Goal: Task Accomplishment & Management: Use online tool/utility

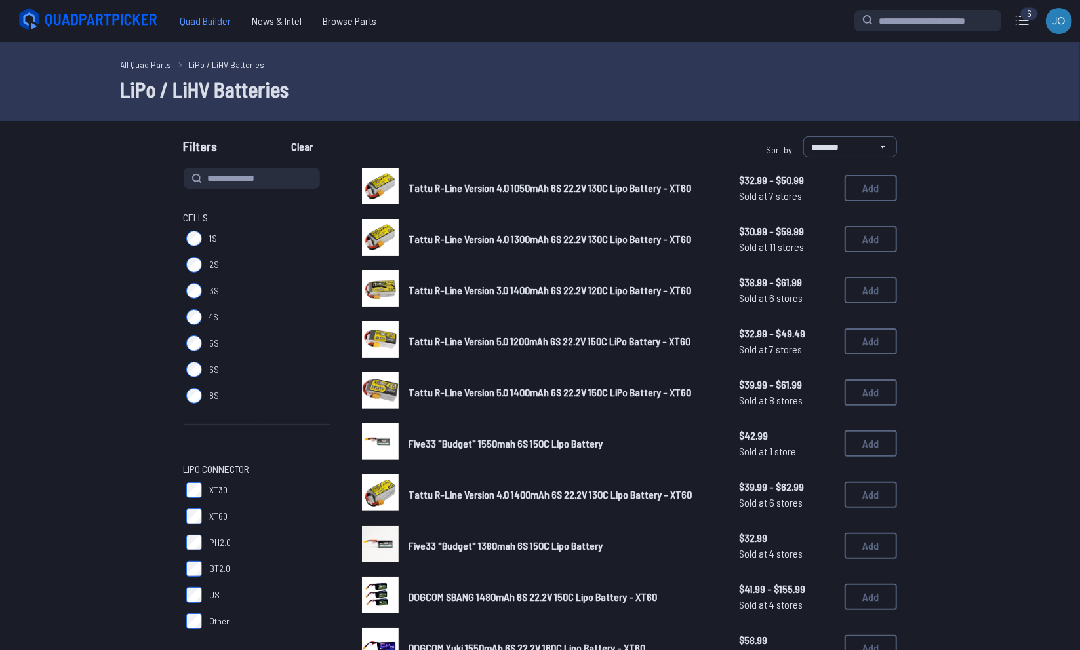
click at [209, 22] on span "Quad Builder" at bounding box center [205, 21] width 72 height 26
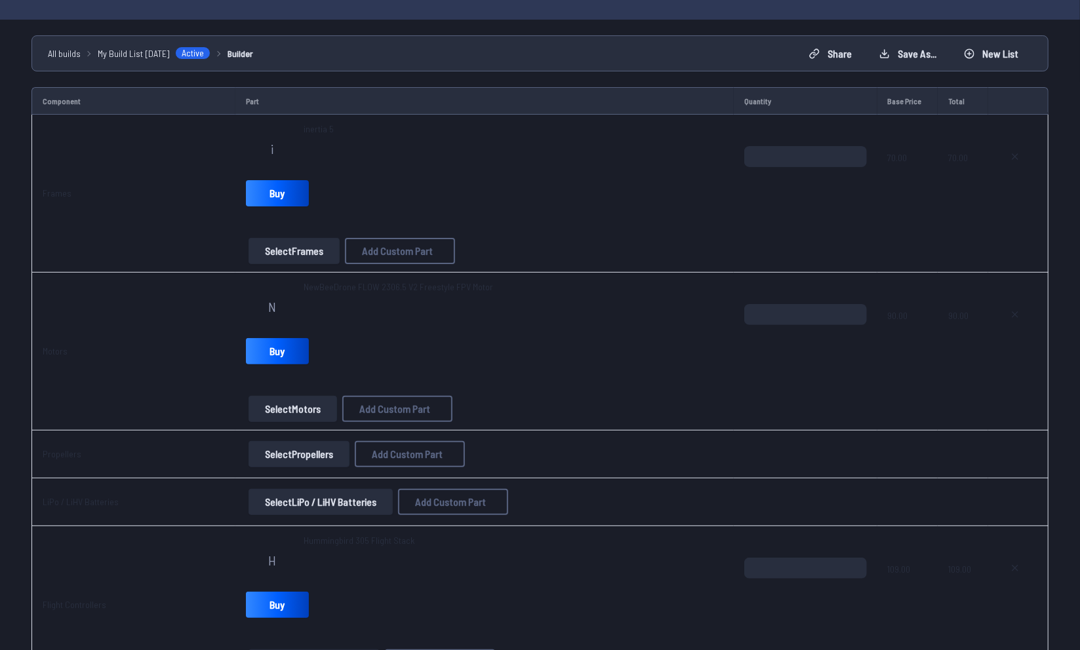
scroll to position [86, 0]
click at [283, 197] on link "Buy" at bounding box center [277, 193] width 63 height 26
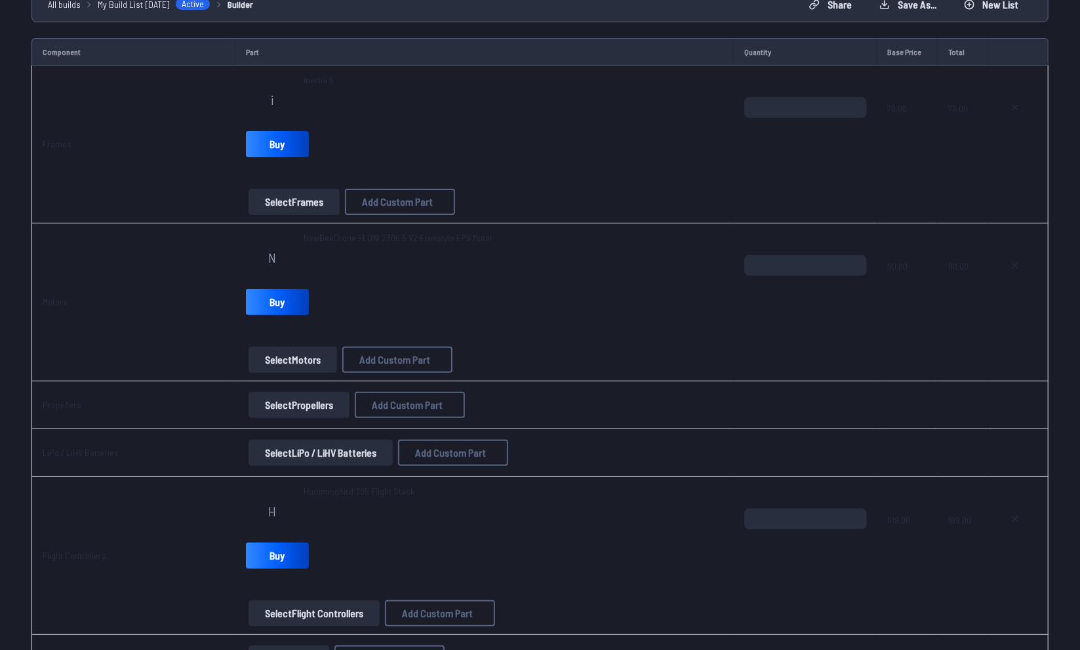
scroll to position [166, 0]
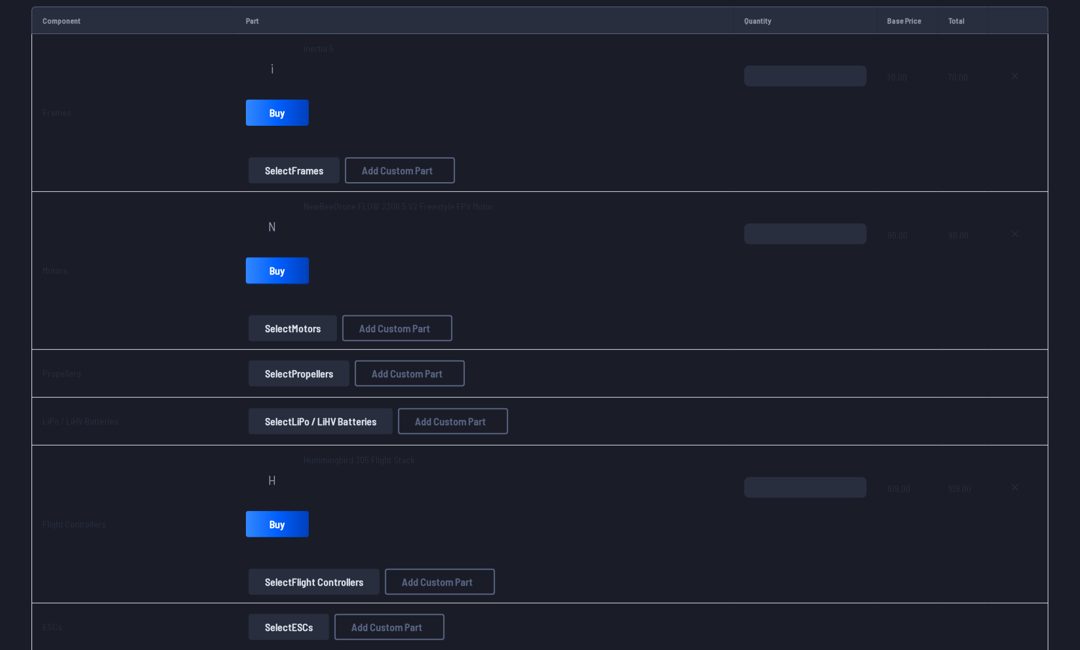
click at [273, 258] on link "Buy" at bounding box center [277, 271] width 63 height 26
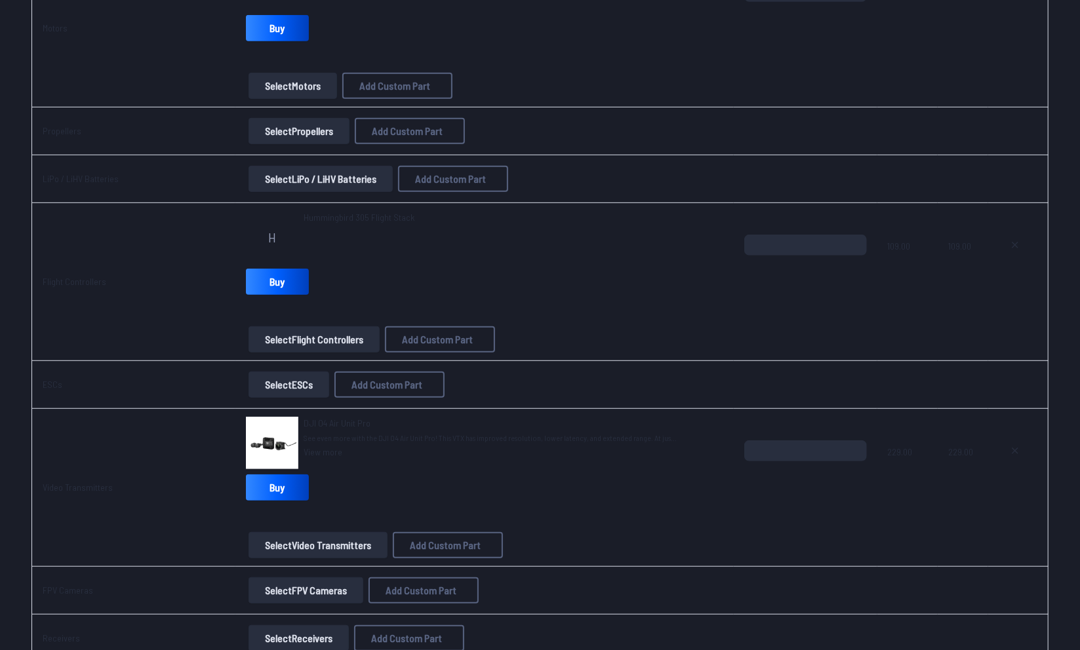
scroll to position [409, 0]
click at [260, 287] on link "Buy" at bounding box center [277, 281] width 63 height 26
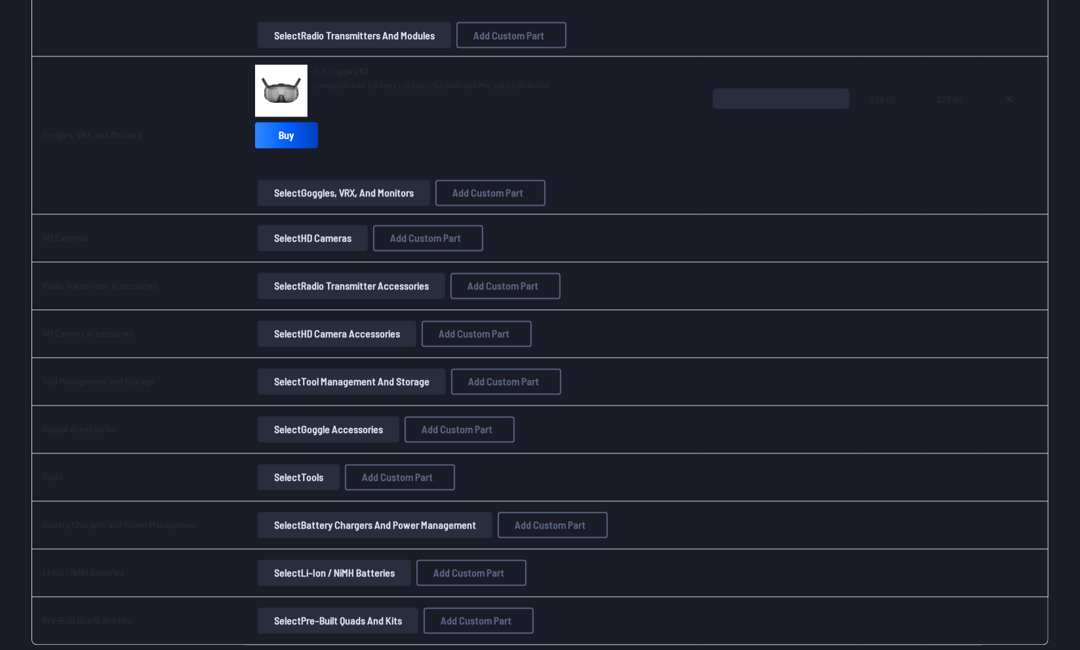
scroll to position [1162, 0]
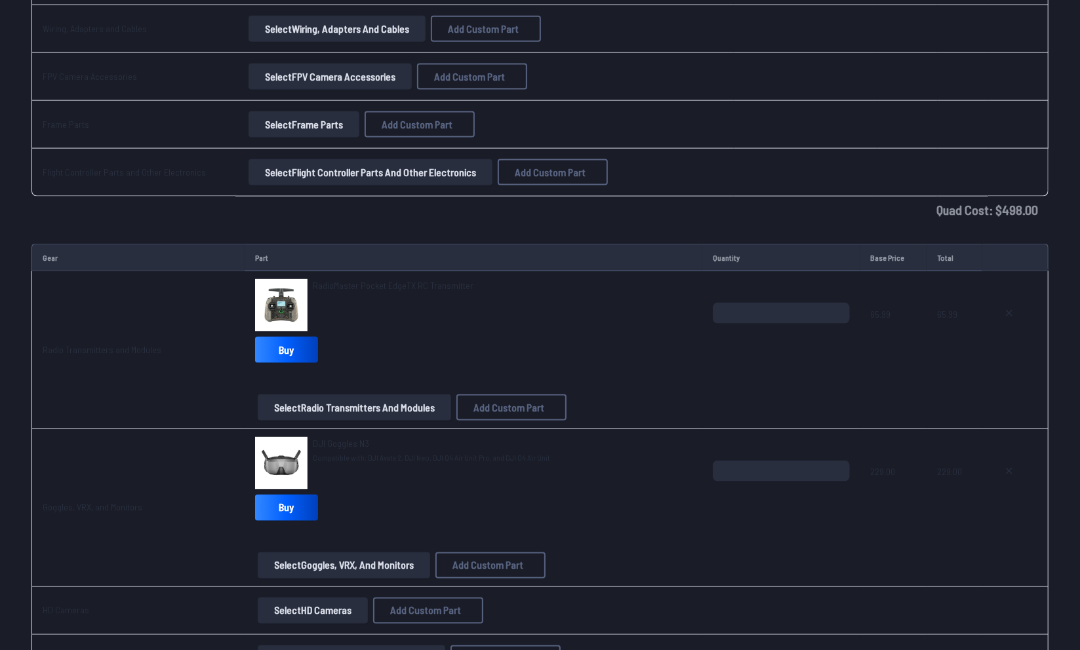
click at [284, 444] on img at bounding box center [281, 463] width 52 height 52
click at [326, 438] on span "DJI Goggles N3" at bounding box center [341, 443] width 56 height 11
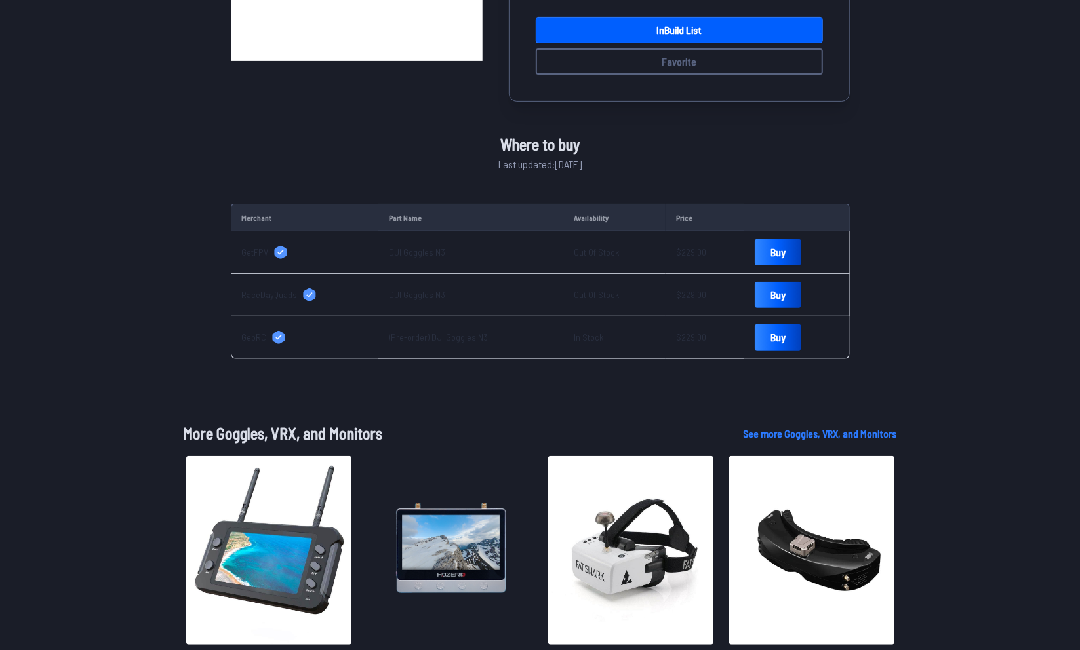
scroll to position [295, 0]
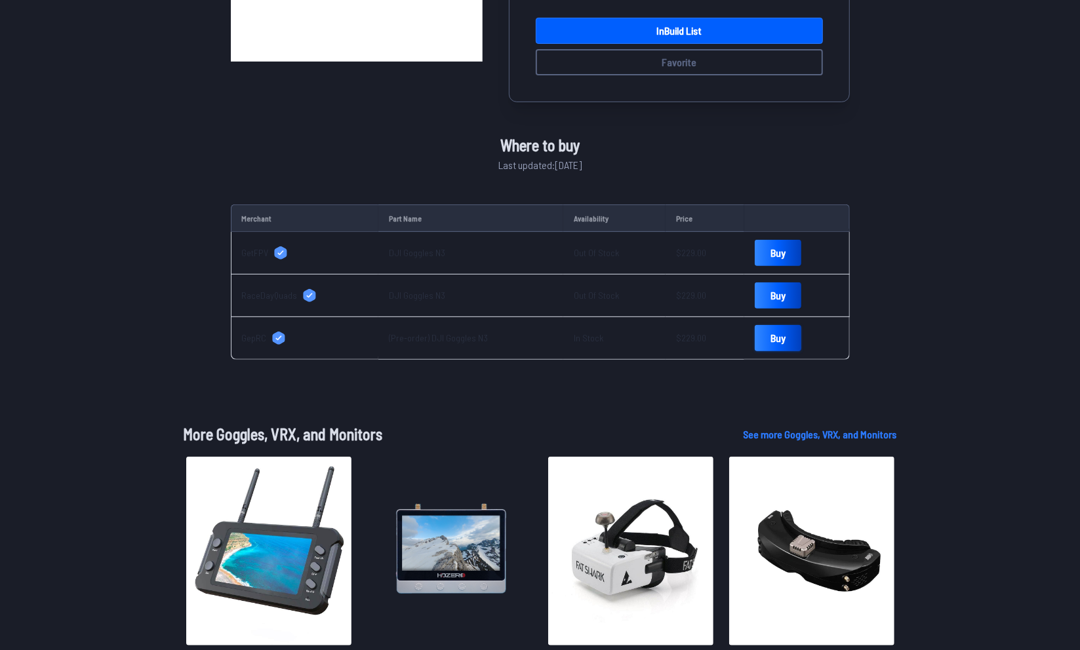
click at [755, 328] on link "Buy" at bounding box center [778, 338] width 47 height 26
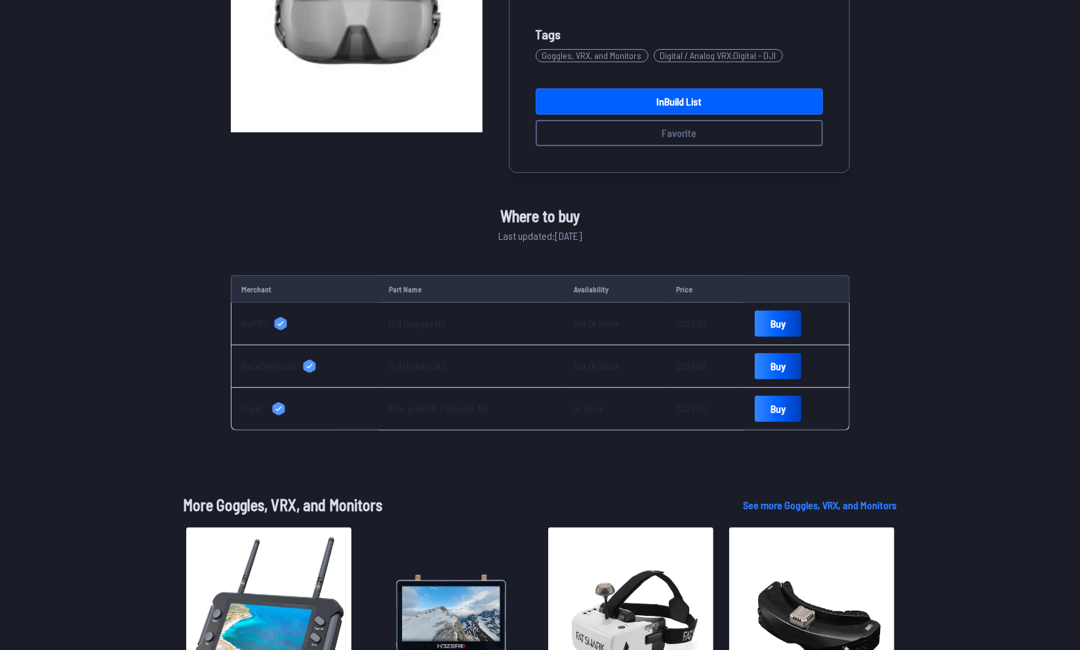
scroll to position [0, 0]
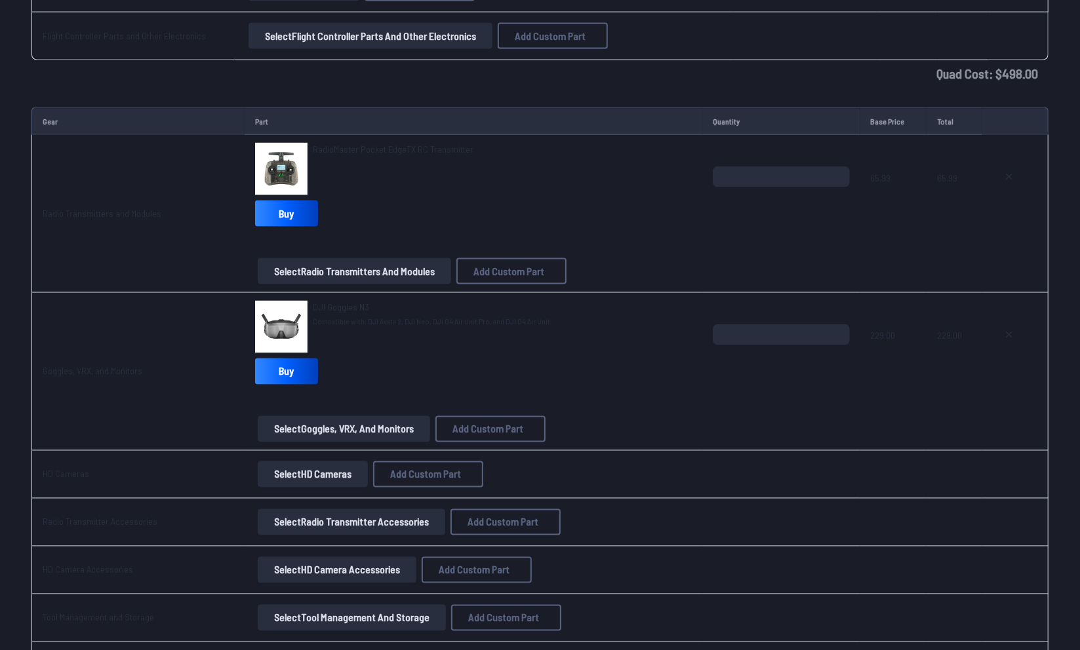
scroll to position [1302, 0]
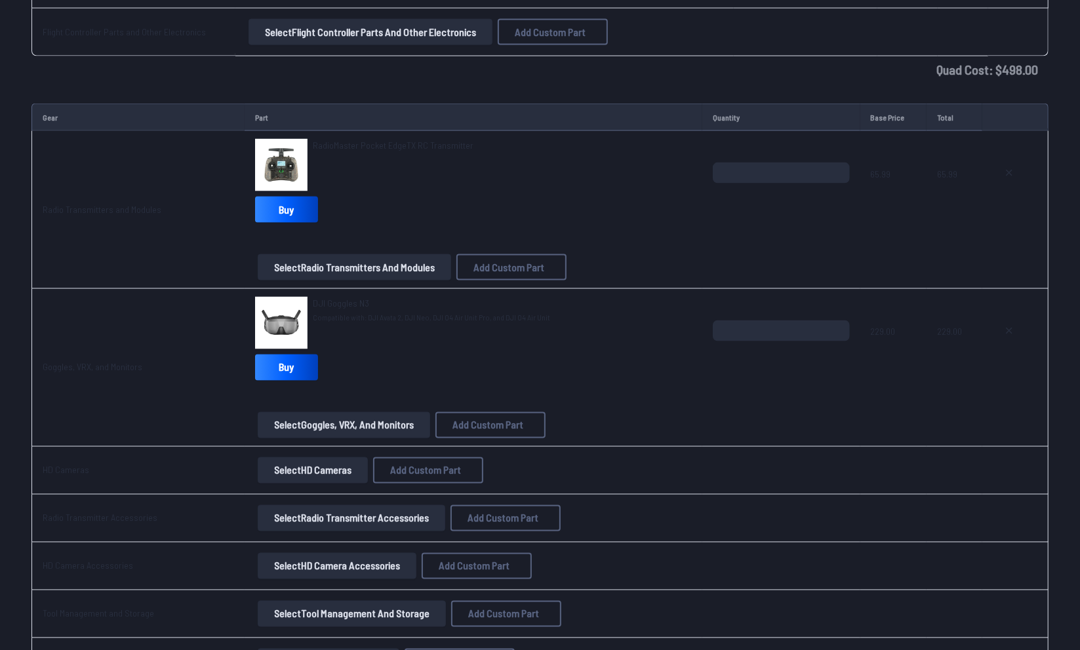
click at [879, 323] on span "229.00" at bounding box center [894, 352] width 46 height 63
drag, startPoint x: 903, startPoint y: 334, endPoint x: 850, endPoint y: 320, distance: 54.9
click at [850, 320] on tr "Goggles, VRX, and Monitors DJI Goggles N3 Compatible with: DJI Avata 2, DJI Neo…" at bounding box center [539, 368] width 1017 height 158
drag, startPoint x: 393, startPoint y: 302, endPoint x: 764, endPoint y: 403, distance: 383.8
click at [764, 403] on span at bounding box center [781, 399] width 136 height 31
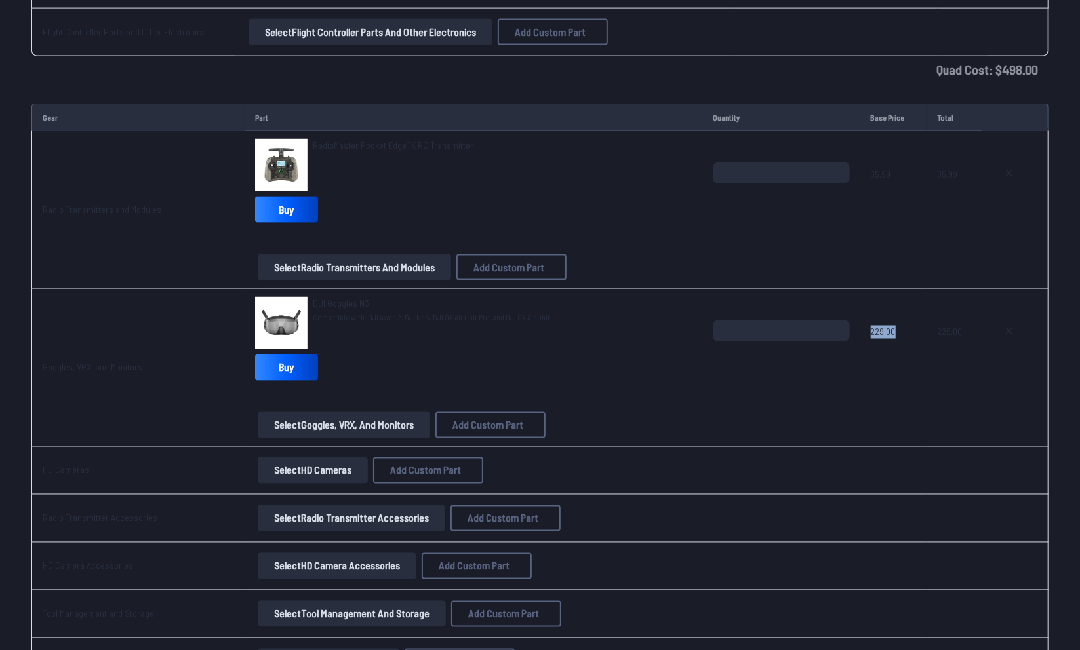
click at [778, 403] on span at bounding box center [781, 399] width 136 height 31
click at [509, 352] on div "DJI Goggles N3 Compatible with: DJI Avata 2, DJI Neo, DJI O4 Air Unit Pro, and …" at bounding box center [473, 341] width 437 height 89
click at [513, 424] on span "Add Custom Part" at bounding box center [487, 425] width 71 height 10
select select "**********"
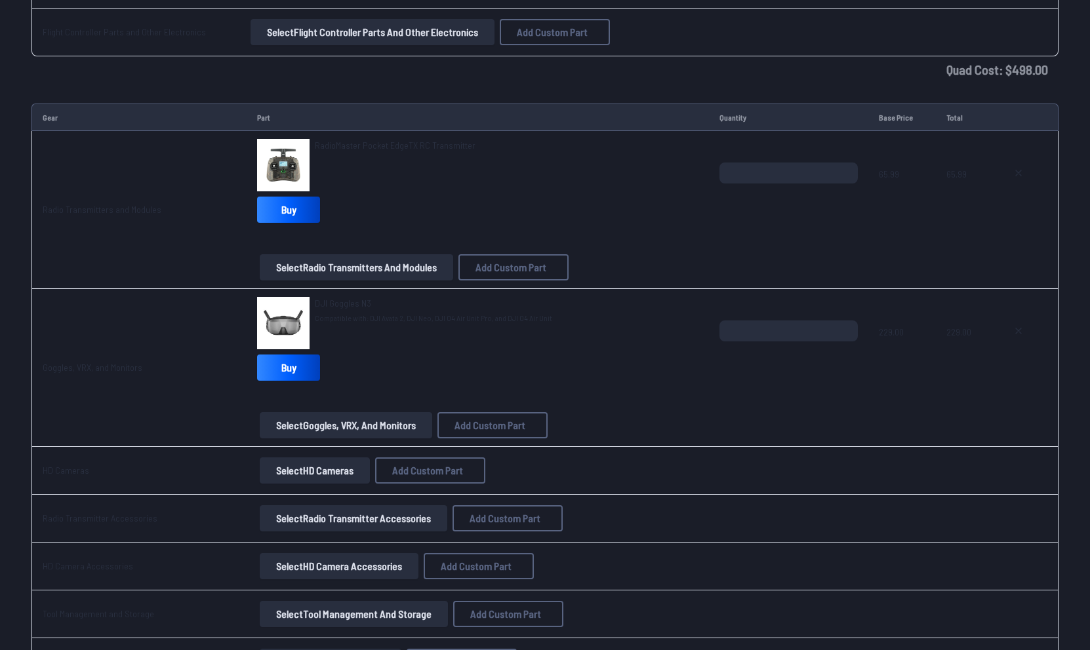
click at [466, 338] on input "*" at bounding box center [545, 326] width 279 height 28
click at [455, 214] on input at bounding box center [545, 218] width 279 height 28
type input "**********"
click at [441, 327] on input "*" at bounding box center [545, 326] width 279 height 28
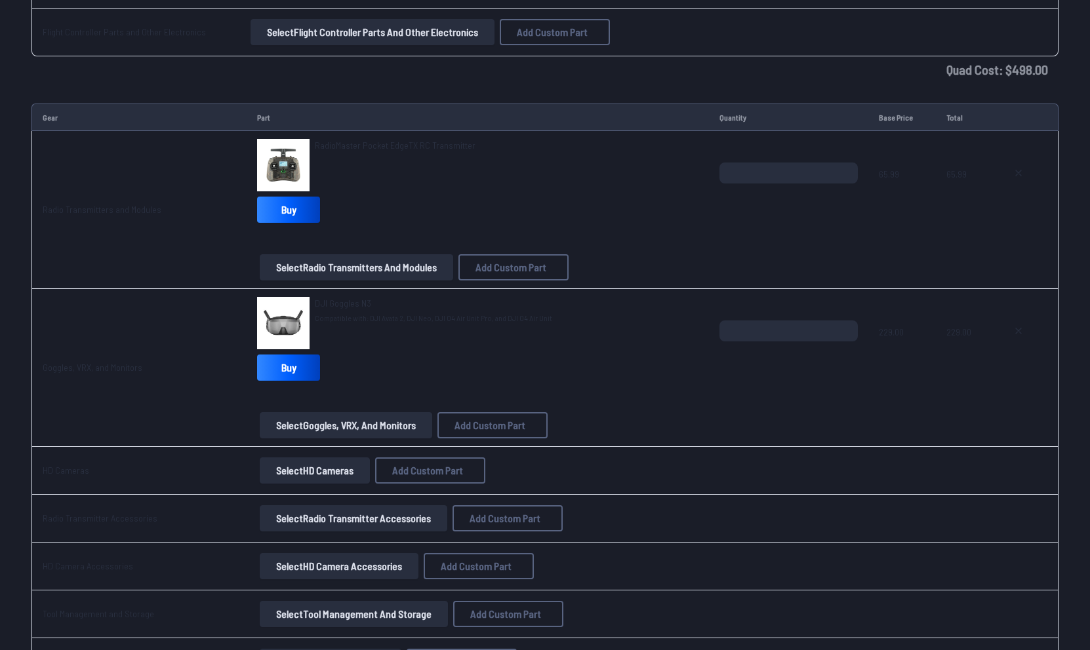
type input "***"
click at [655, 511] on button "Add Custom Part" at bounding box center [643, 501] width 84 height 19
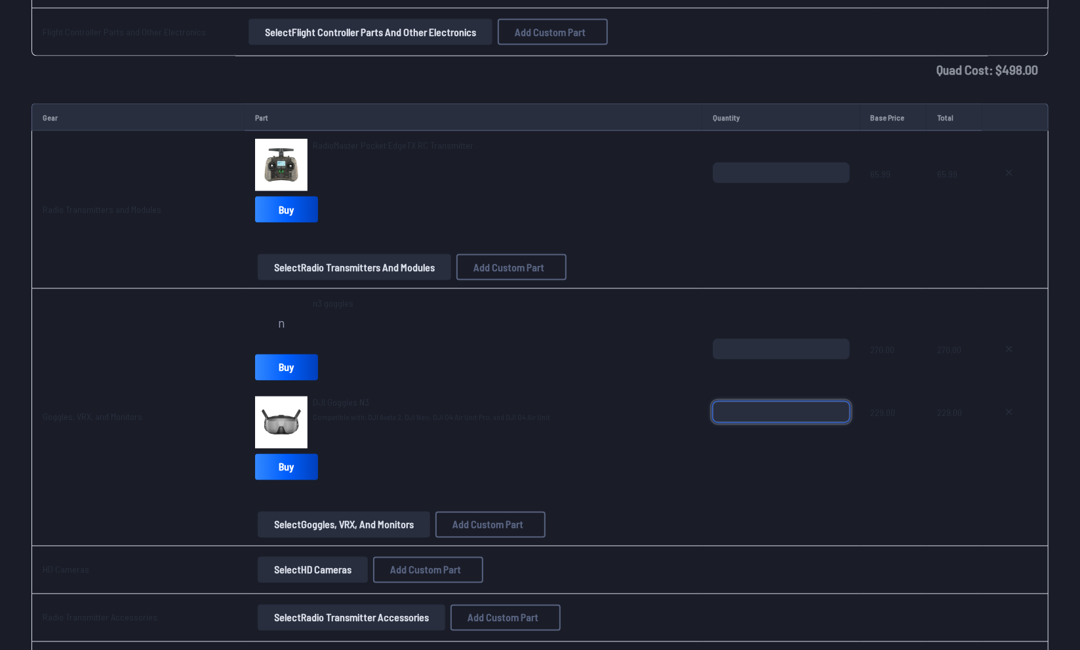
click at [774, 412] on input "*" at bounding box center [781, 412] width 136 height 21
type input "*"
click at [775, 441] on div "*" at bounding box center [781, 433] width 136 height 63
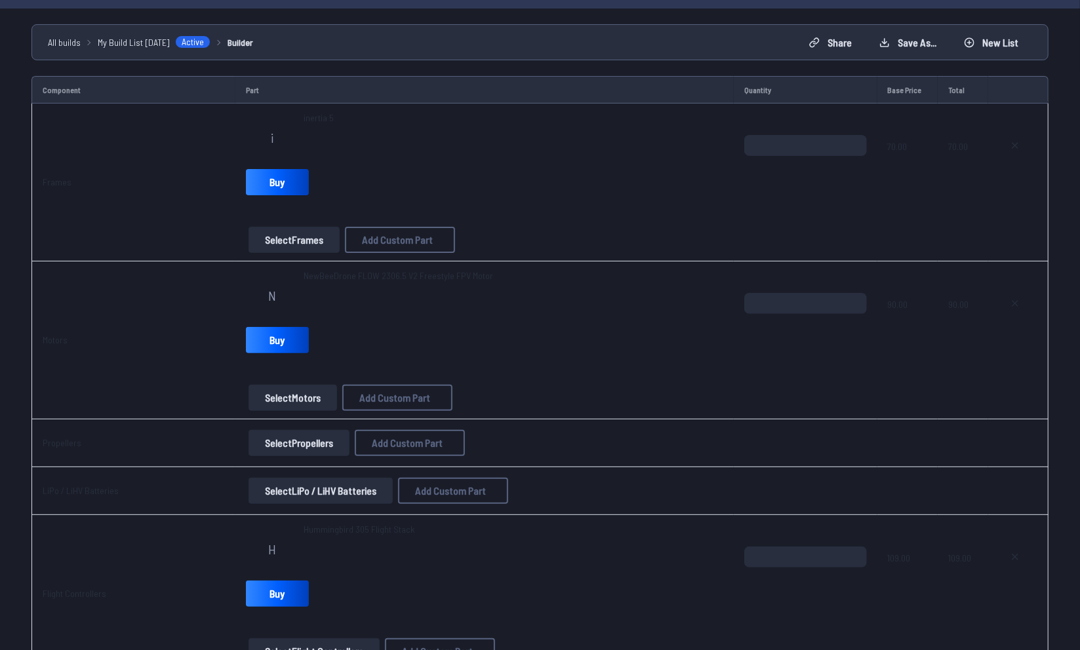
scroll to position [91, 0]
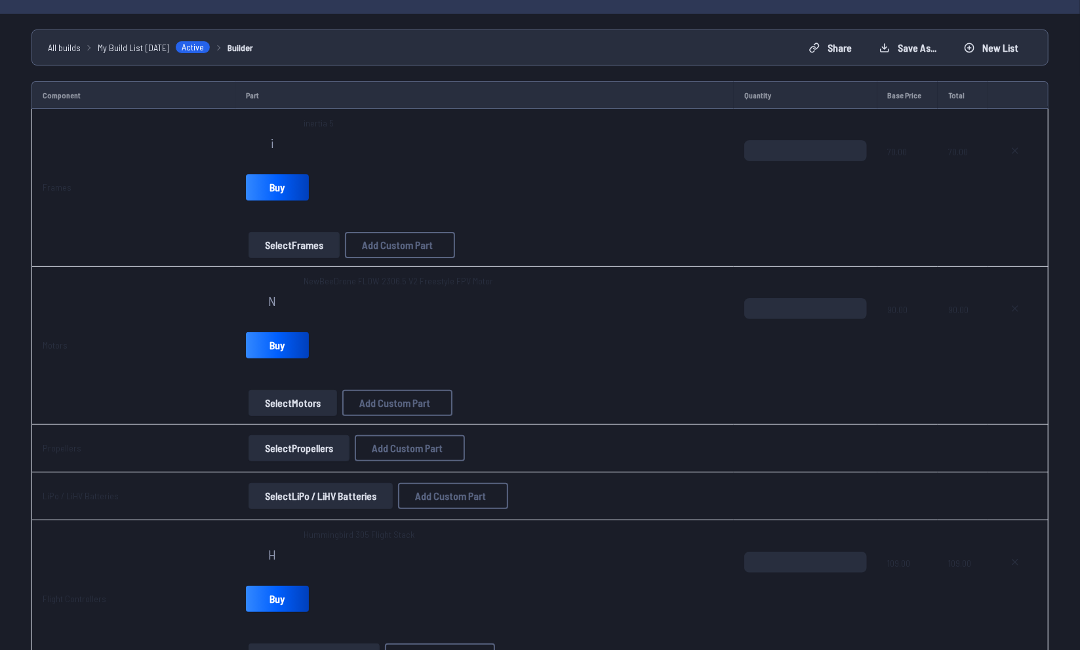
click at [893, 147] on span "70.00" at bounding box center [908, 171] width 40 height 63
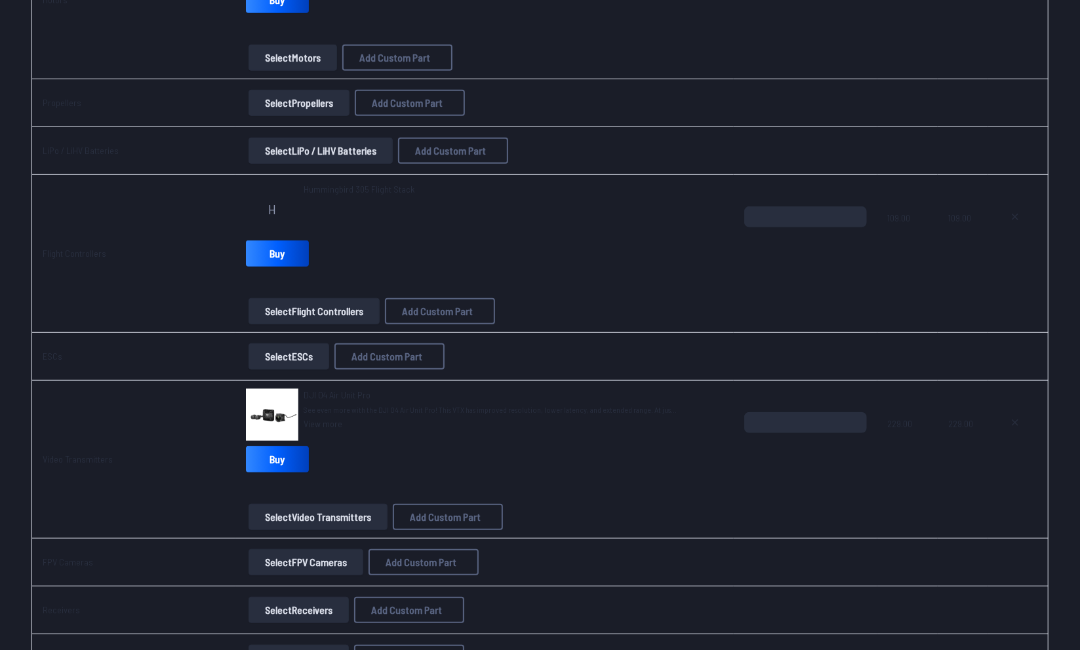
scroll to position [426, 0]
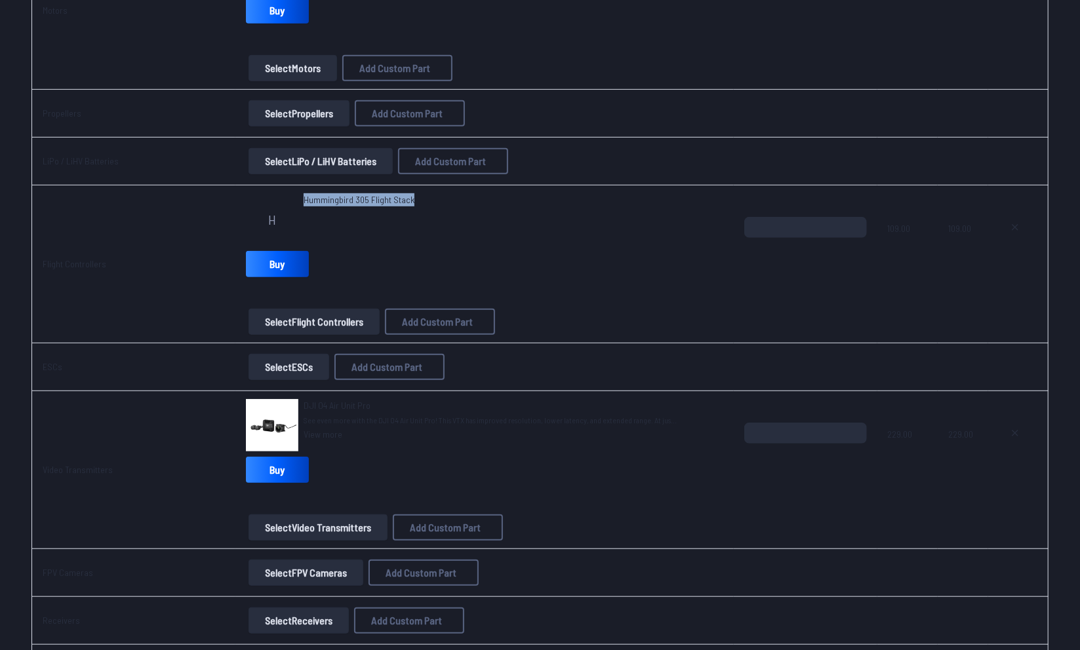
drag, startPoint x: 298, startPoint y: 197, endPoint x: 406, endPoint y: 196, distance: 107.5
click at [406, 196] on div "H Hummingbird 305 Flight Stack" at bounding box center [484, 219] width 477 height 52
copy span "Hummingbird 305 Flight Stack"
